Goal: Task Accomplishment & Management: Complete application form

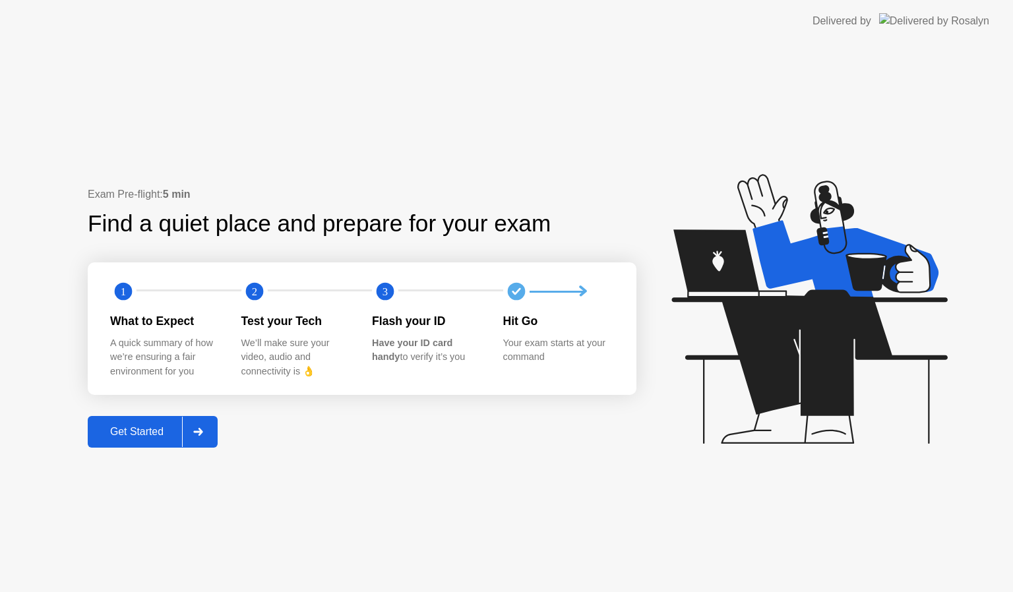
click at [162, 427] on div "Get Started" at bounding box center [137, 432] width 90 height 12
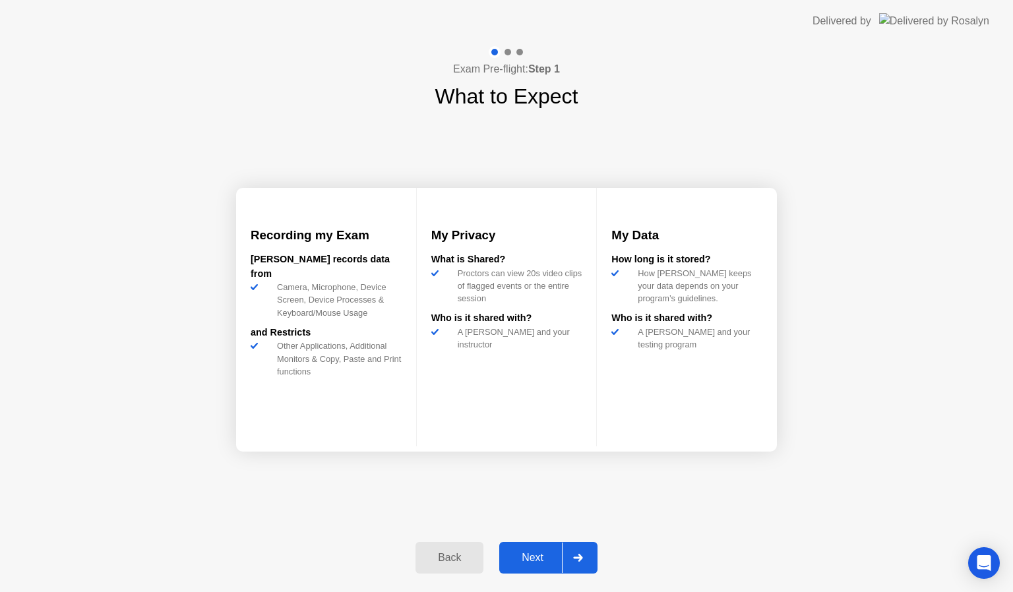
click at [543, 555] on div "Next" at bounding box center [532, 558] width 59 height 12
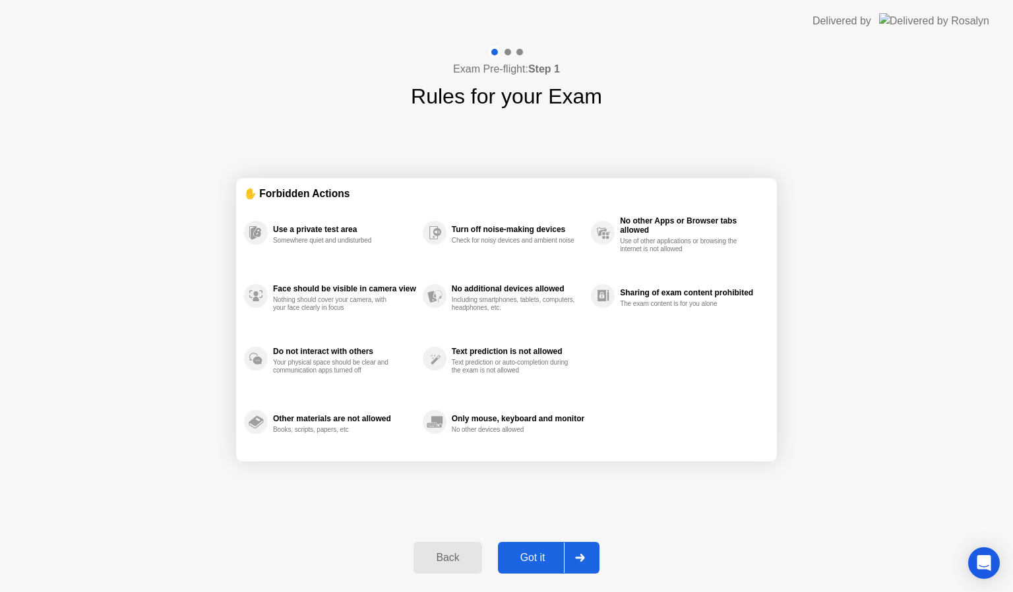
click at [543, 555] on div "Got it" at bounding box center [533, 558] width 62 height 12
select select "**********"
select select "*******"
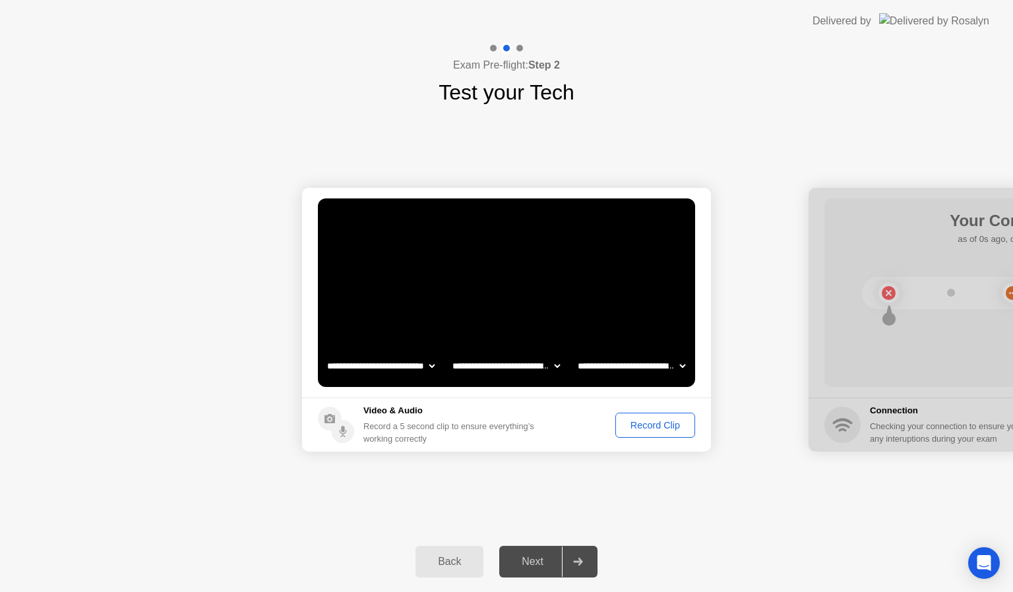
click at [662, 426] on div "Record Clip" at bounding box center [655, 425] width 71 height 11
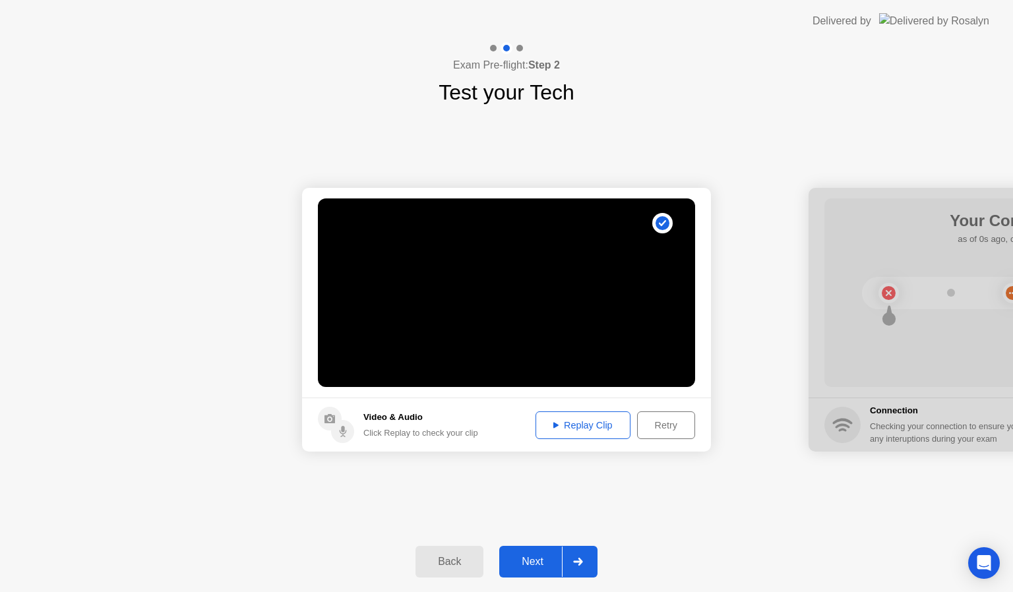
click at [588, 420] on div "Replay Clip" at bounding box center [583, 425] width 86 height 11
click at [561, 427] on div "Replay Clip" at bounding box center [583, 425] width 86 height 11
click at [547, 416] on button "Replay Clip" at bounding box center [582, 425] width 95 height 28
click at [656, 430] on div "Retry" at bounding box center [666, 425] width 49 height 11
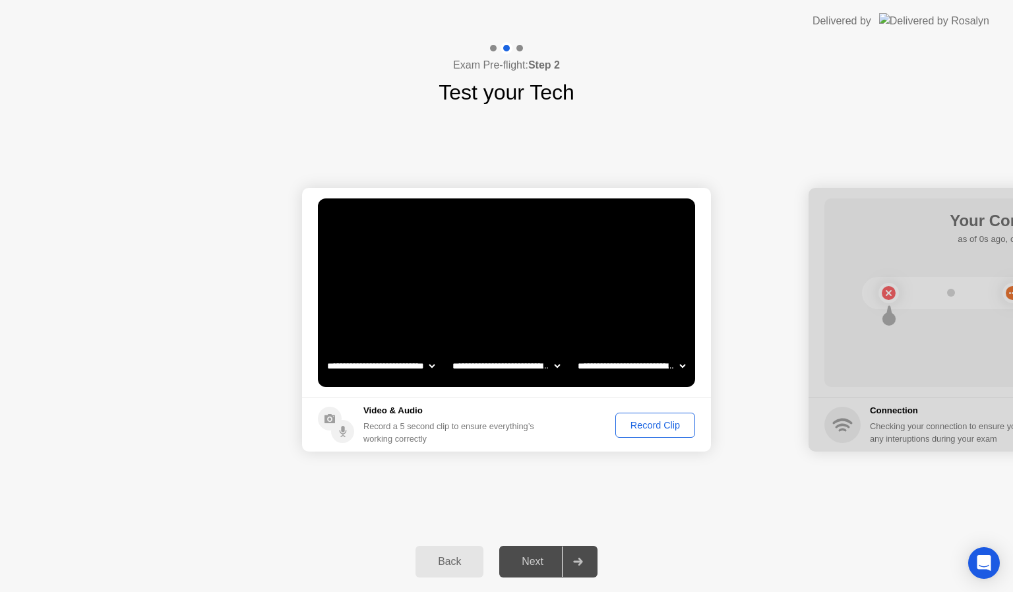
click at [644, 425] on div "Record Clip" at bounding box center [655, 425] width 71 height 11
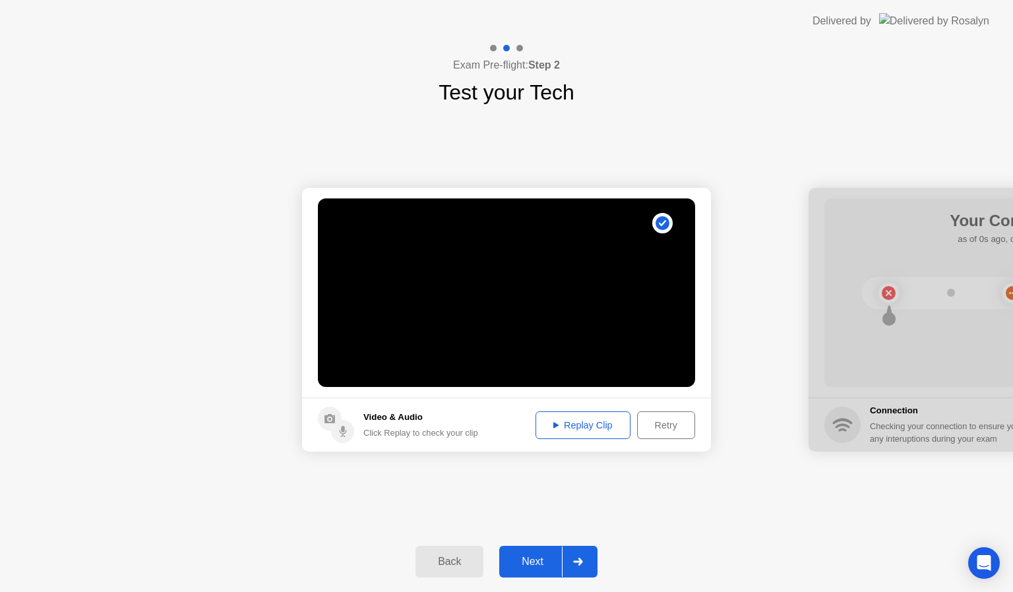
click at [567, 423] on div "Replay Clip" at bounding box center [583, 425] width 86 height 11
click at [534, 565] on div "Next" at bounding box center [532, 562] width 59 height 12
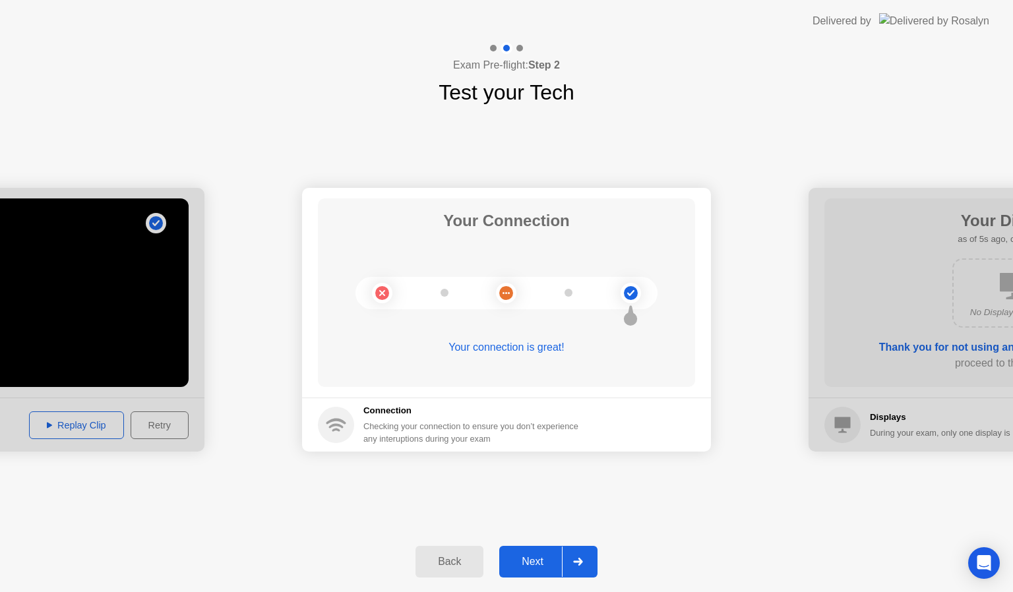
click at [535, 559] on div "Next" at bounding box center [532, 562] width 59 height 12
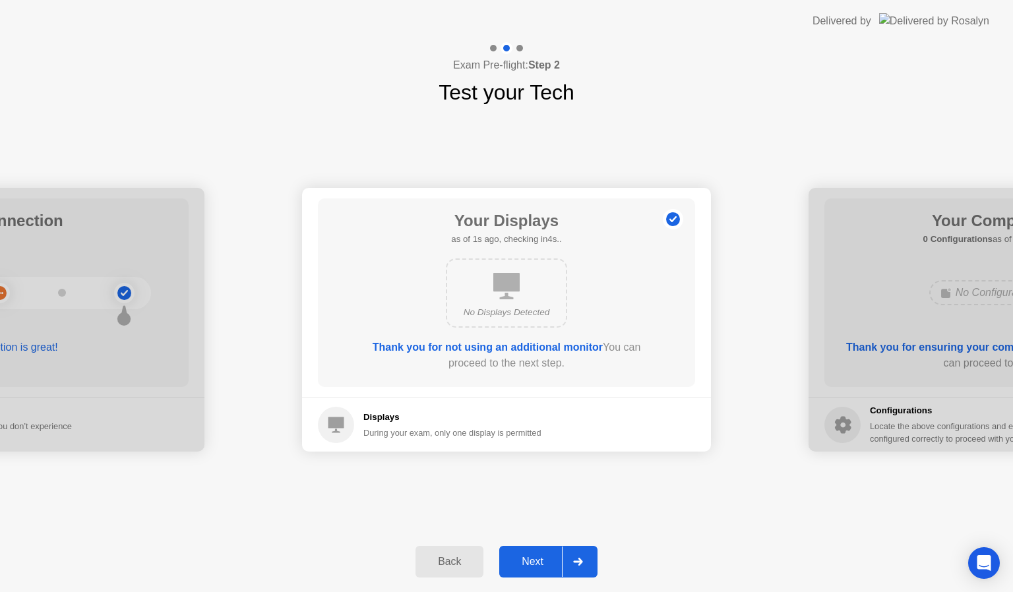
click at [535, 559] on div "Next" at bounding box center [532, 562] width 59 height 12
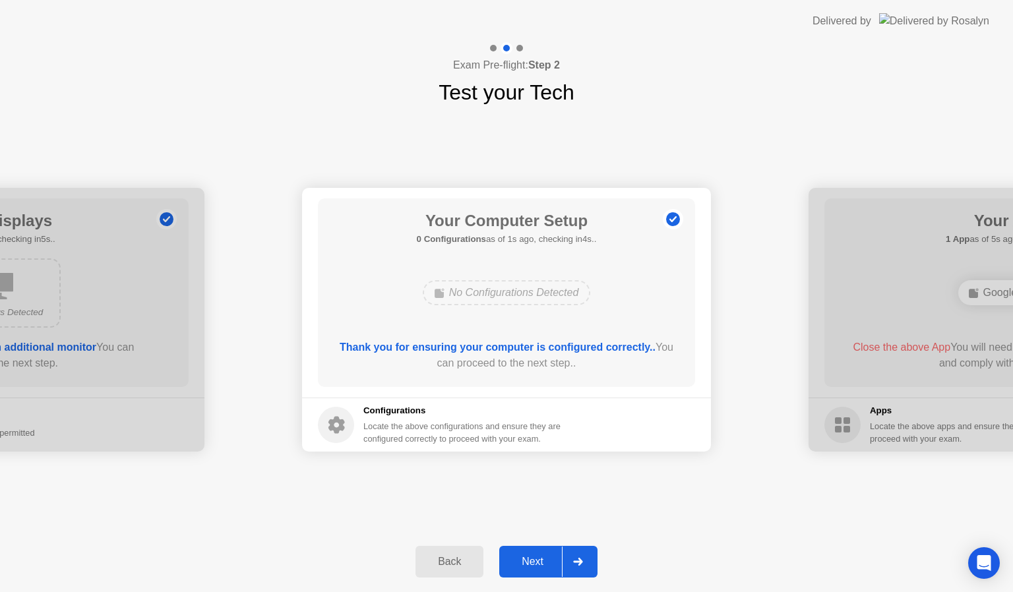
click at [535, 559] on div "Next" at bounding box center [532, 562] width 59 height 12
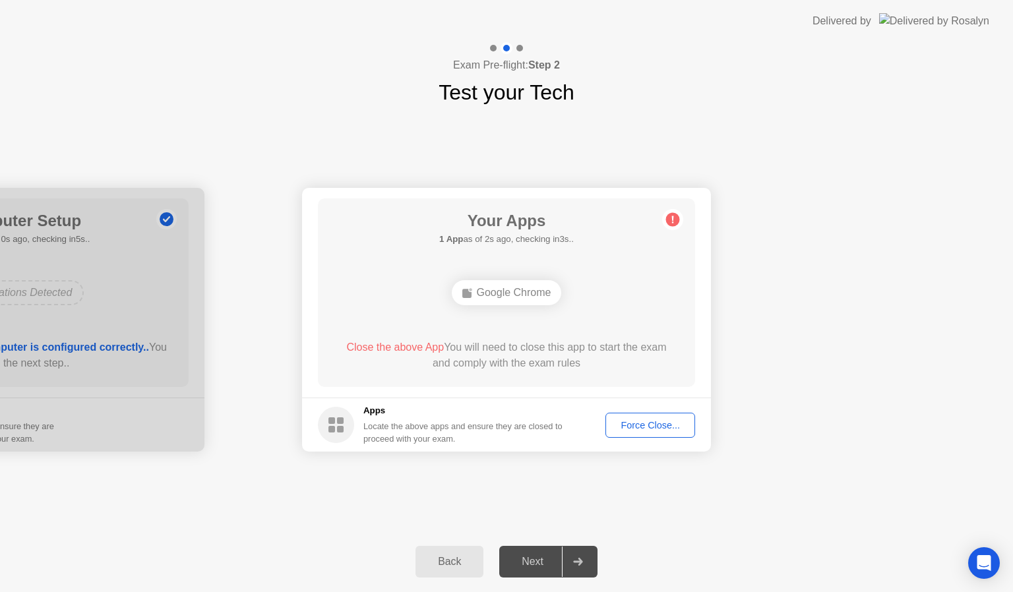
click at [637, 423] on div "Force Close..." at bounding box center [650, 425] width 80 height 11
click at [652, 425] on div "Force Close..." at bounding box center [650, 425] width 80 height 11
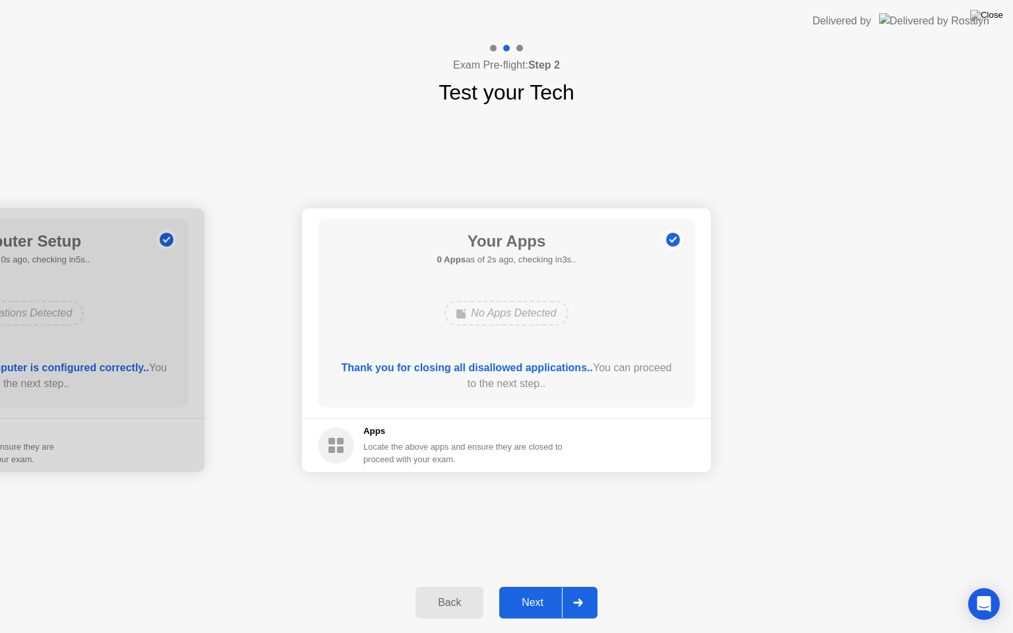
click at [533, 592] on button "Next" at bounding box center [548, 603] width 98 height 32
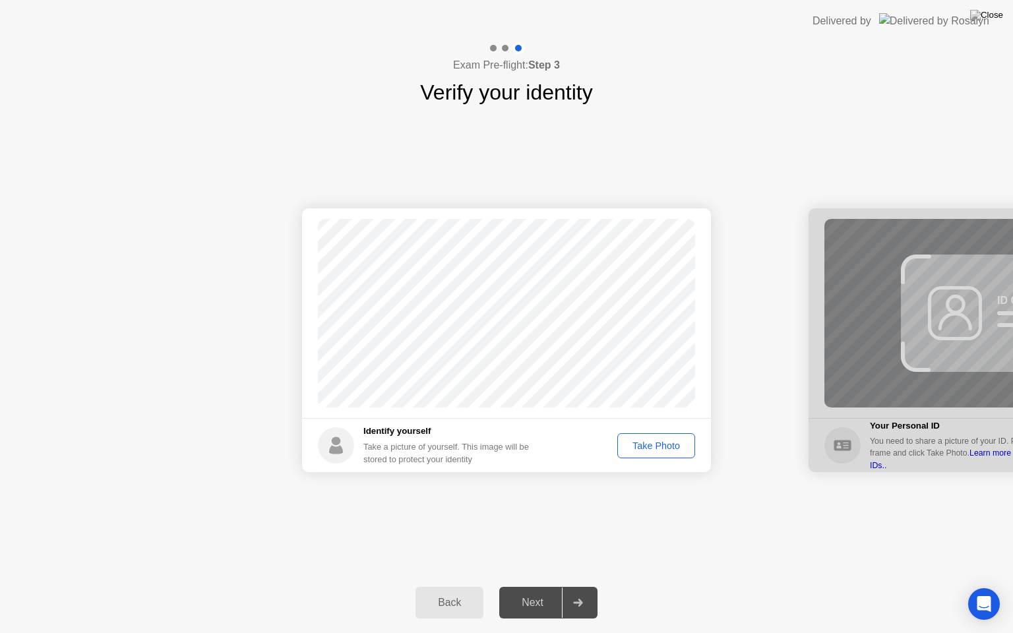
click at [670, 443] on div "Take Photo" at bounding box center [656, 445] width 69 height 11
click at [521, 592] on div "Next" at bounding box center [532, 603] width 59 height 12
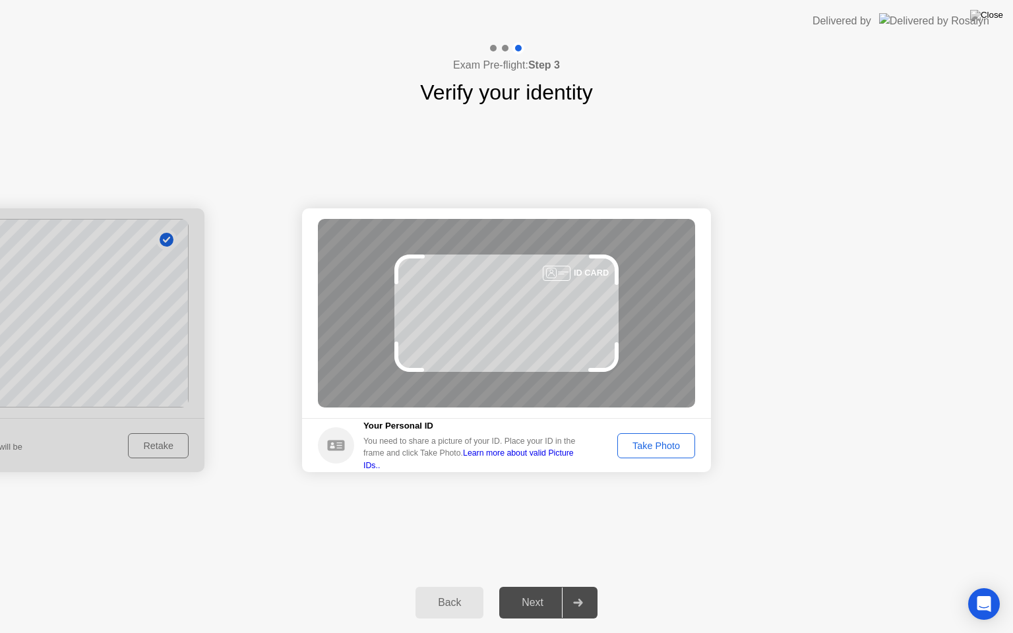
click at [661, 446] on div "Take Photo" at bounding box center [656, 445] width 69 height 11
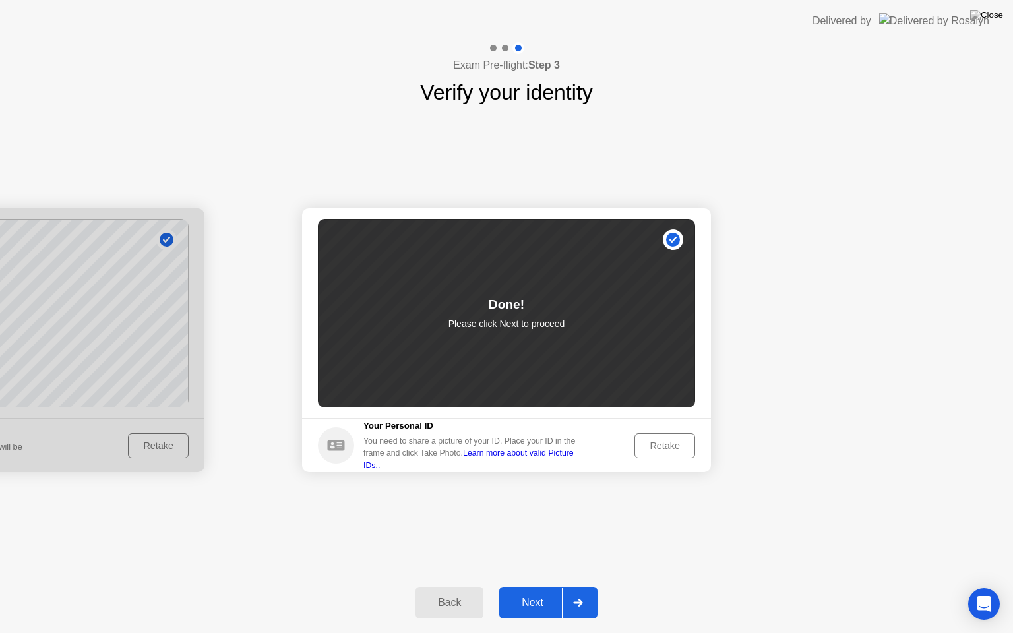
click at [538, 592] on div "Next" at bounding box center [532, 603] width 59 height 12
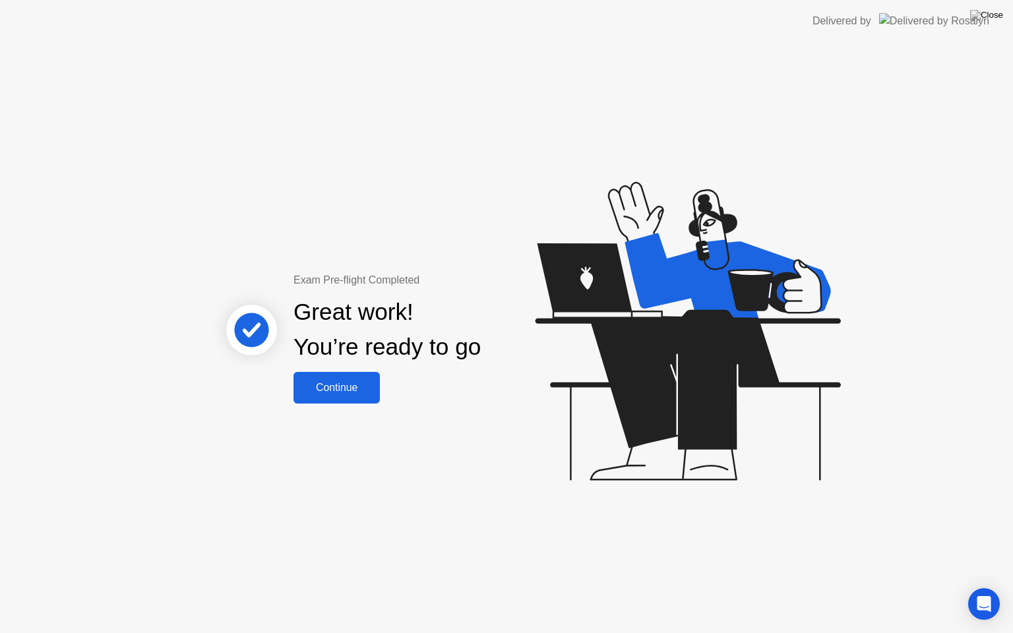
click at [355, 388] on div "Continue" at bounding box center [336, 388] width 78 height 12
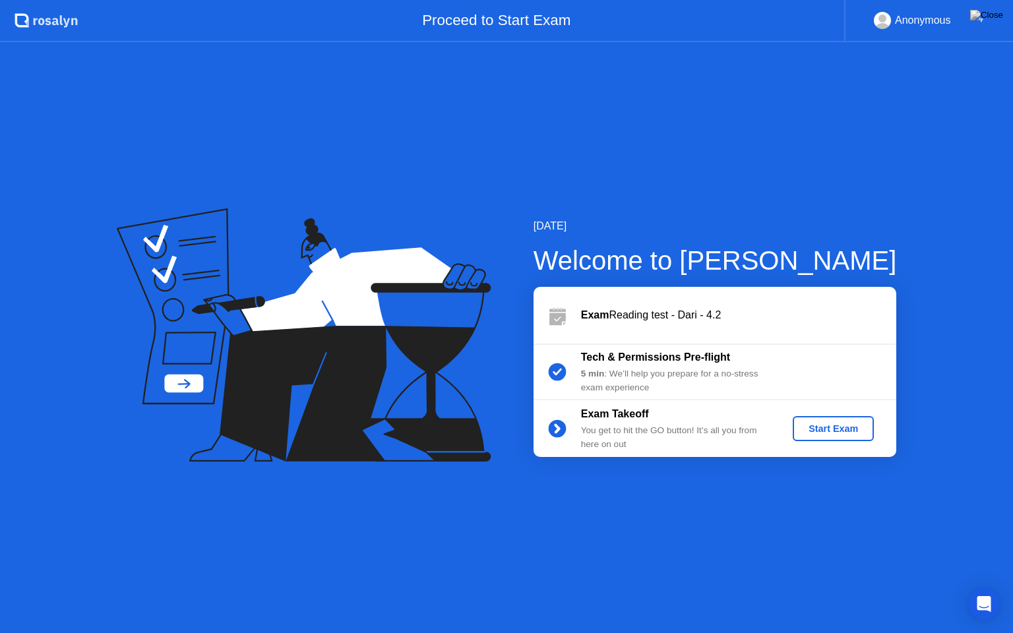
click at [827, 431] on div "Start Exam" at bounding box center [833, 428] width 71 height 11
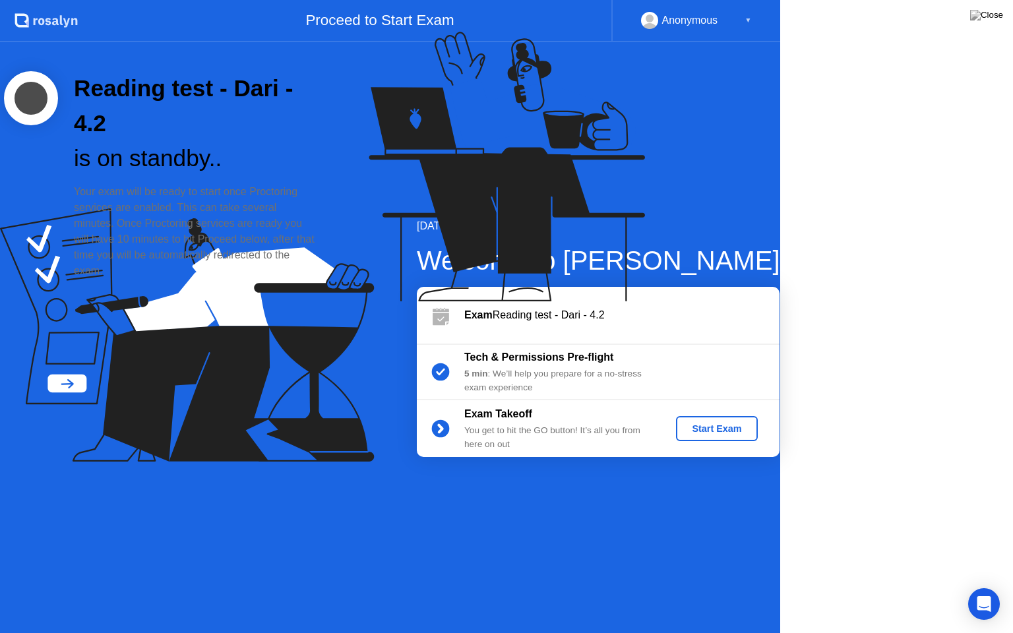
click at [674, 342] on icon at bounding box center [504, 173] width 340 height 338
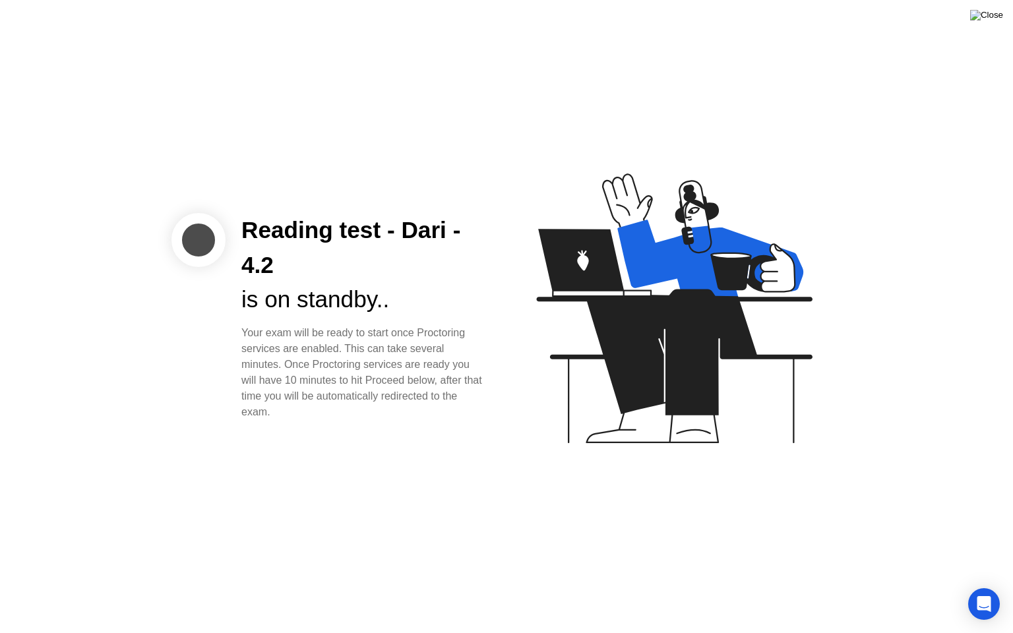
click at [988, 15] on img at bounding box center [986, 15] width 33 height 11
